Goal: Information Seeking & Learning: Understand process/instructions

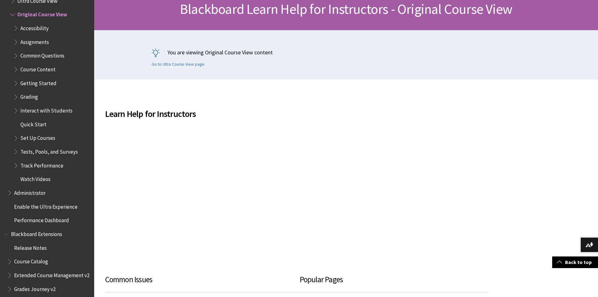
scroll to position [126, 0]
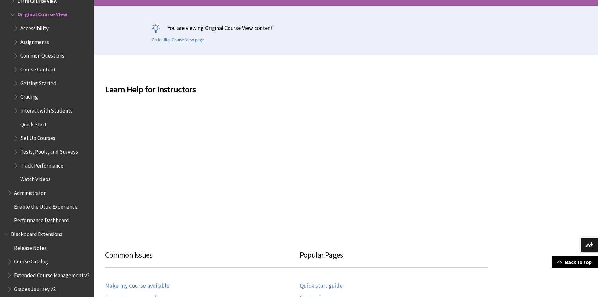
click at [41, 192] on span "Administrator" at bounding box center [29, 191] width 31 height 8
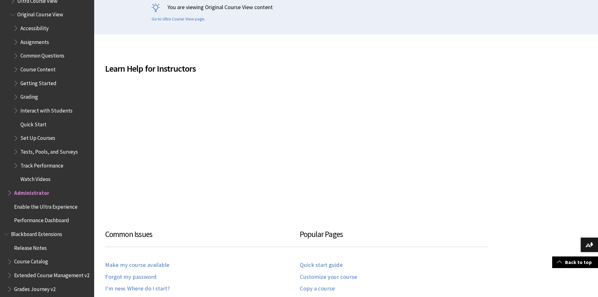
scroll to position [176, 0]
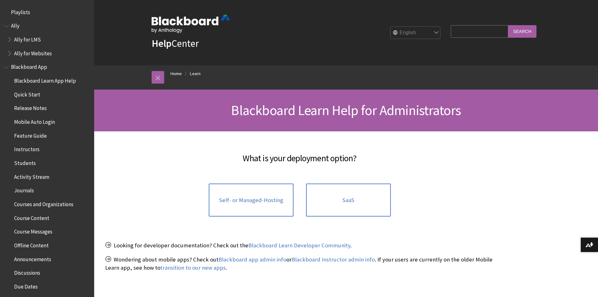
click at [494, 36] on input "Search Query" at bounding box center [479, 31] width 57 height 12
type input "add user"
click at [508, 25] on input "Search" at bounding box center [522, 31] width 28 height 12
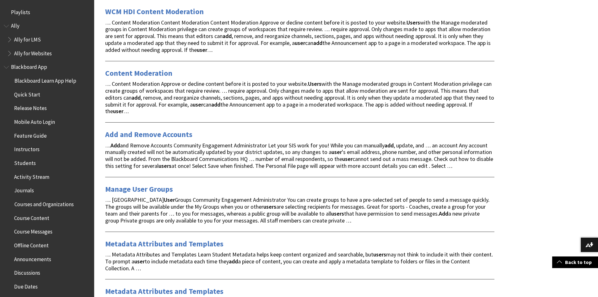
scroll to position [377, 0]
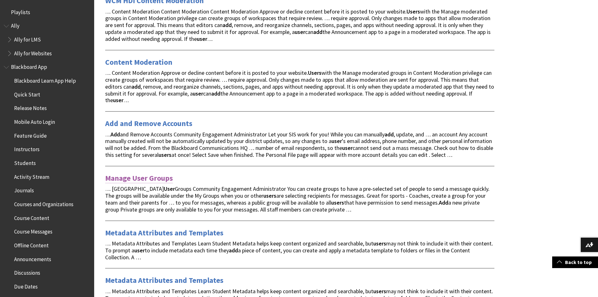
click at [162, 181] on link "Manage User Groups" at bounding box center [139, 178] width 68 height 10
